Goal: Find specific page/section: Find specific page/section

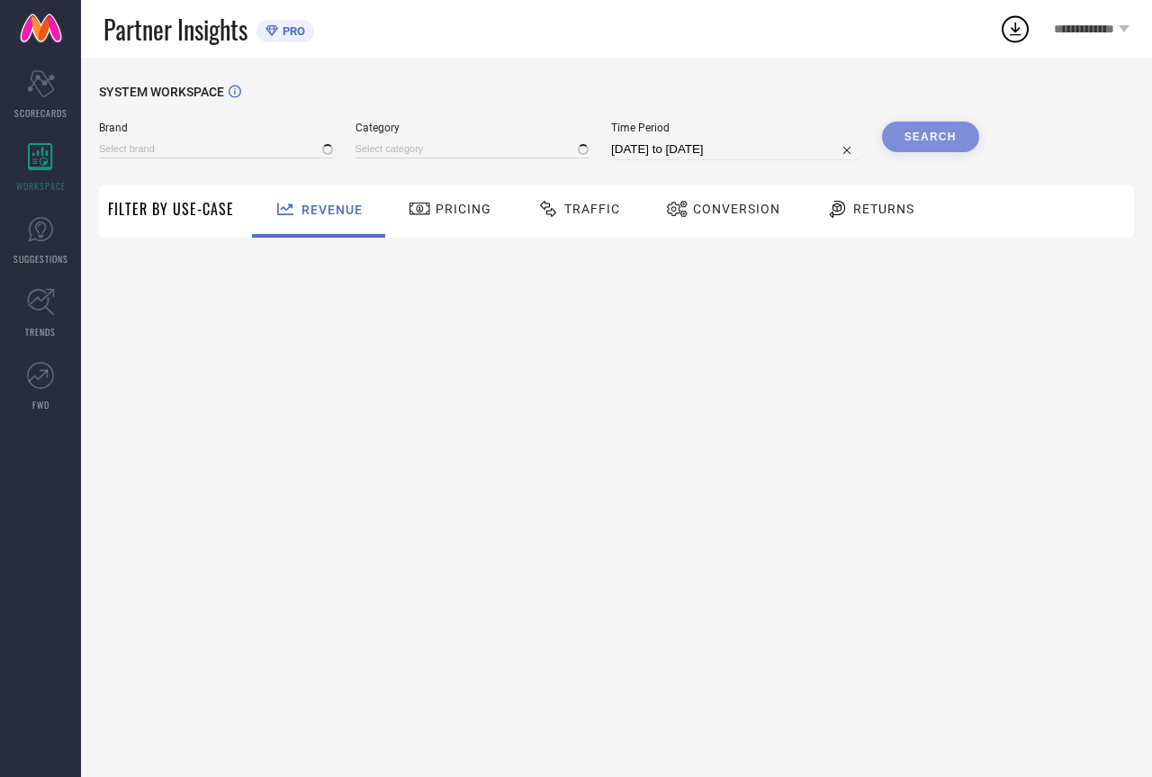
type input "YARA CREATION"
type input "All"
